Goal: Transaction & Acquisition: Purchase product/service

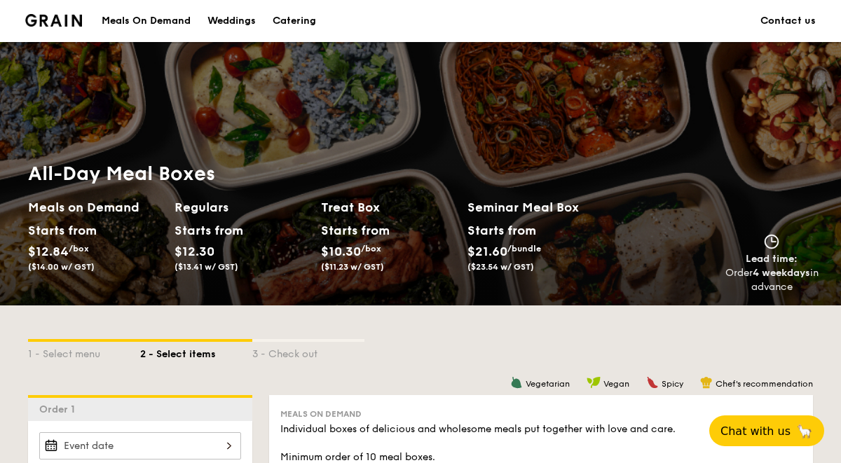
click at [299, 22] on div "Catering" at bounding box center [294, 21] width 43 height 42
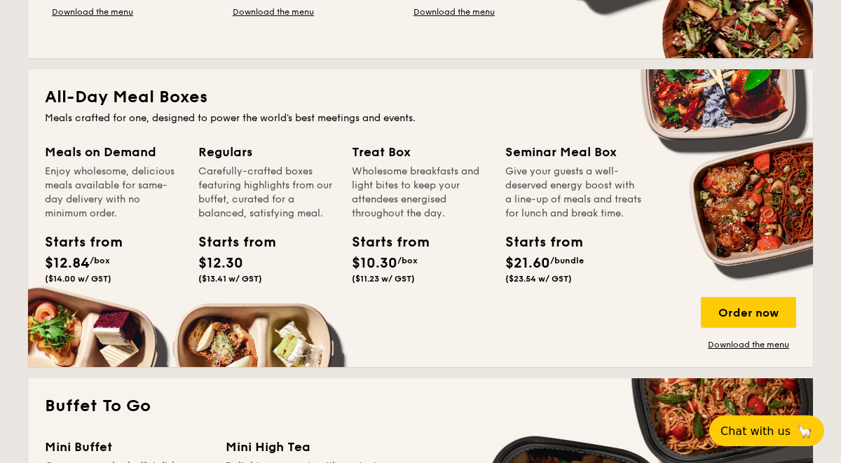
scroll to position [886, 0]
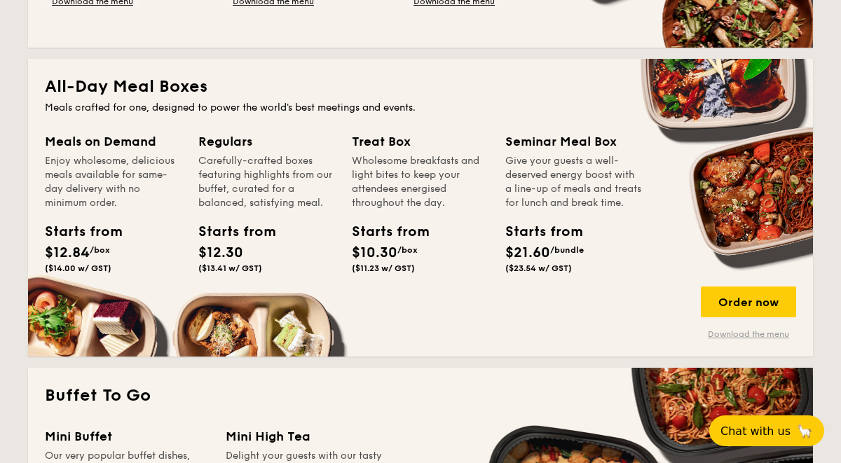
click at [727, 334] on link "Download the menu" at bounding box center [748, 334] width 95 height 11
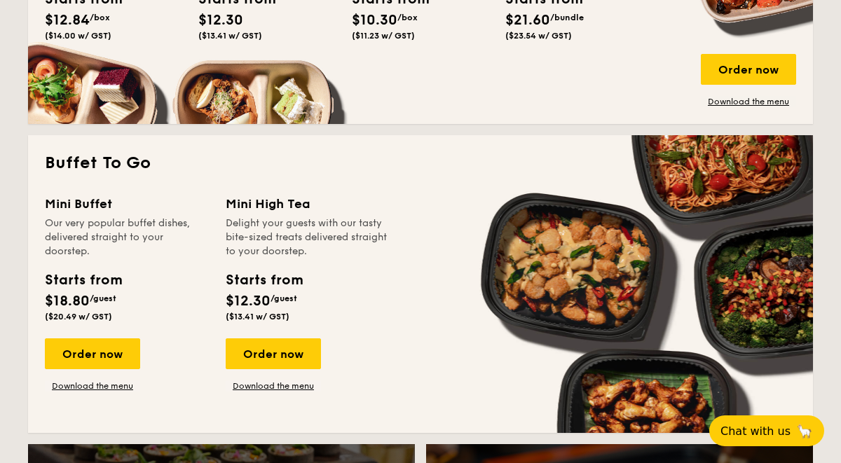
scroll to position [1182, 0]
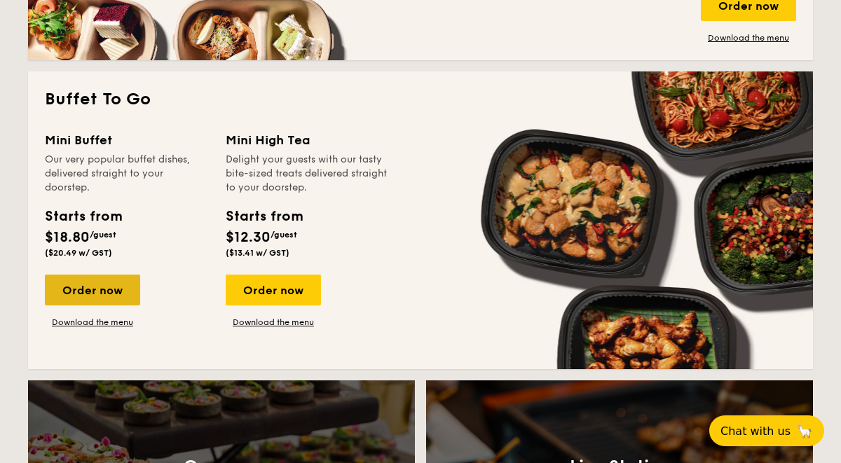
click at [130, 287] on div "Order now" at bounding box center [92, 290] width 95 height 31
